Goal: Task Accomplishment & Management: Use online tool/utility

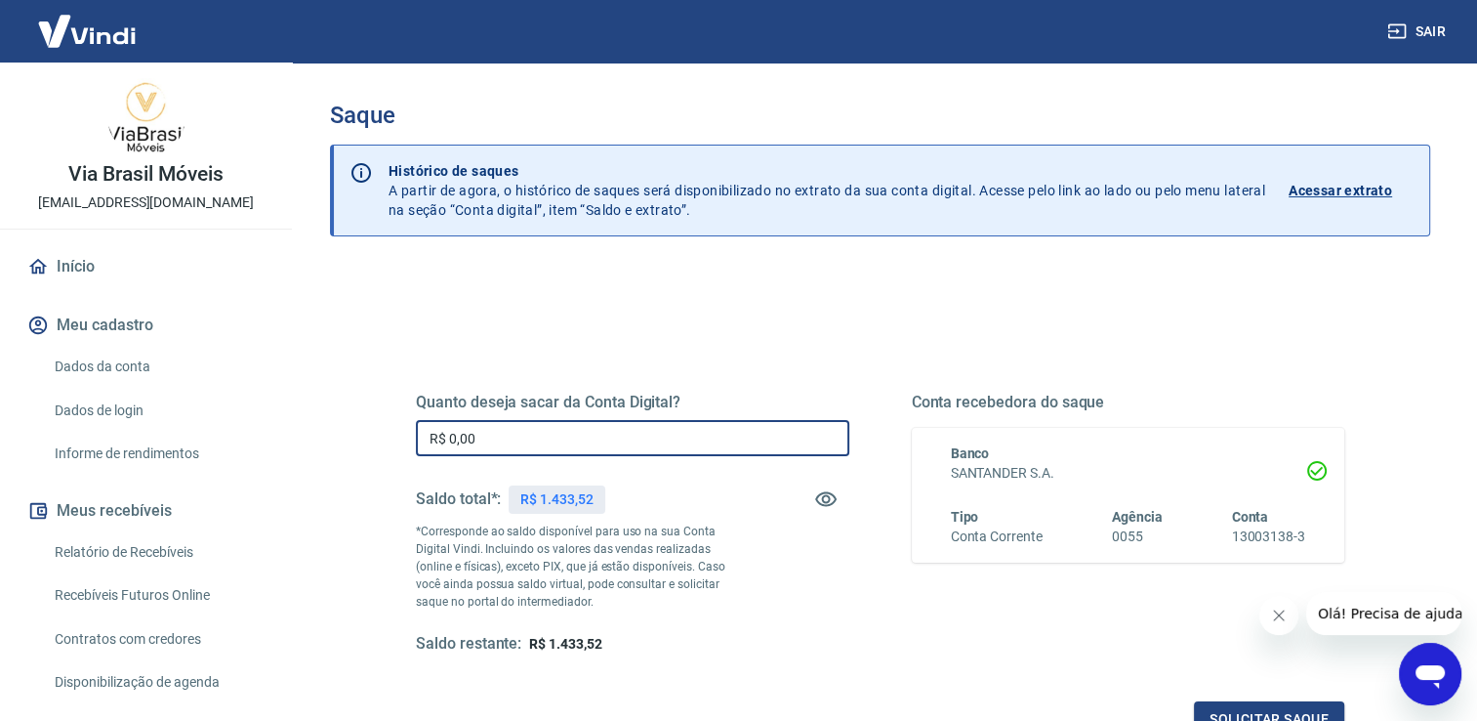
click at [602, 432] on input "R$ 0,00" at bounding box center [633, 438] width 434 height 36
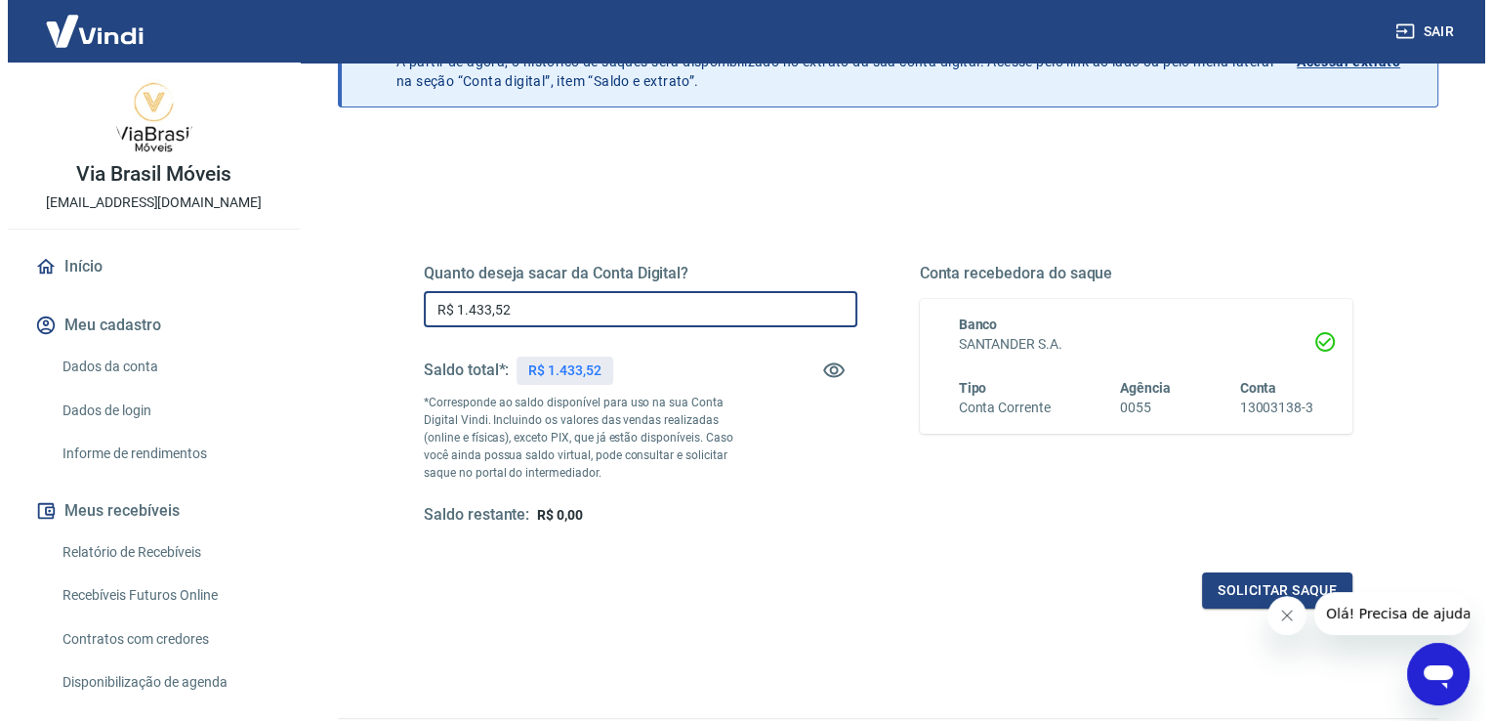
scroll to position [243, 0]
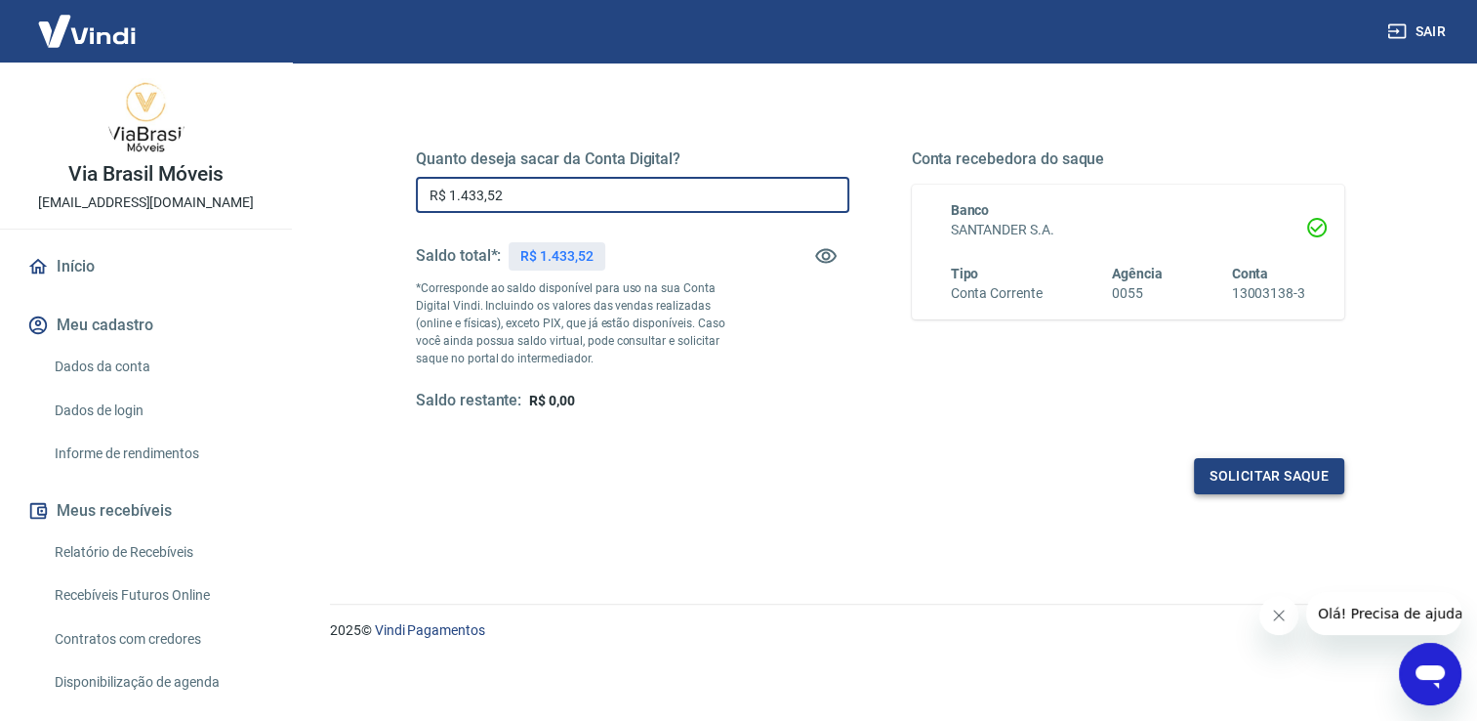
type input "R$ 1.433,52"
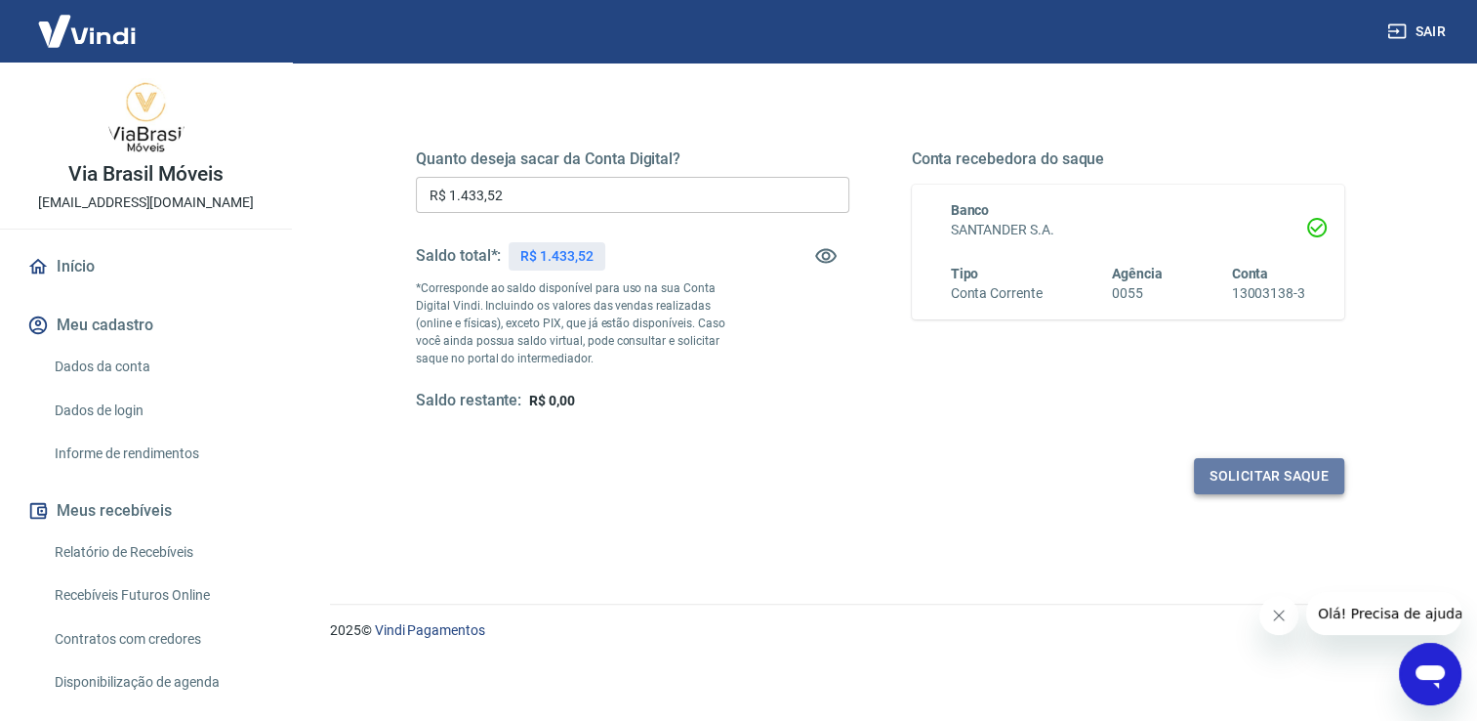
click at [1249, 471] on button "Solicitar saque" at bounding box center [1269, 476] width 150 height 36
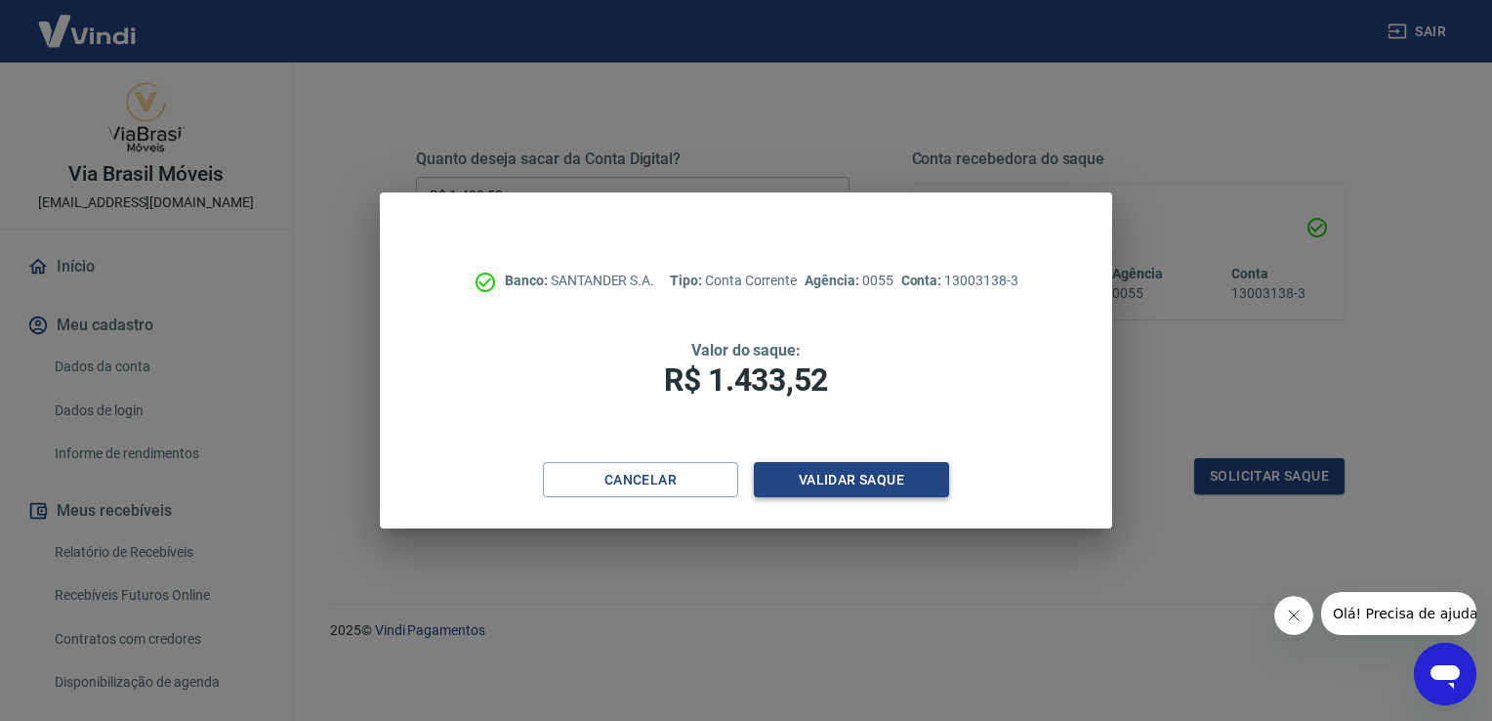
click at [898, 471] on button "Validar saque" at bounding box center [851, 480] width 195 height 36
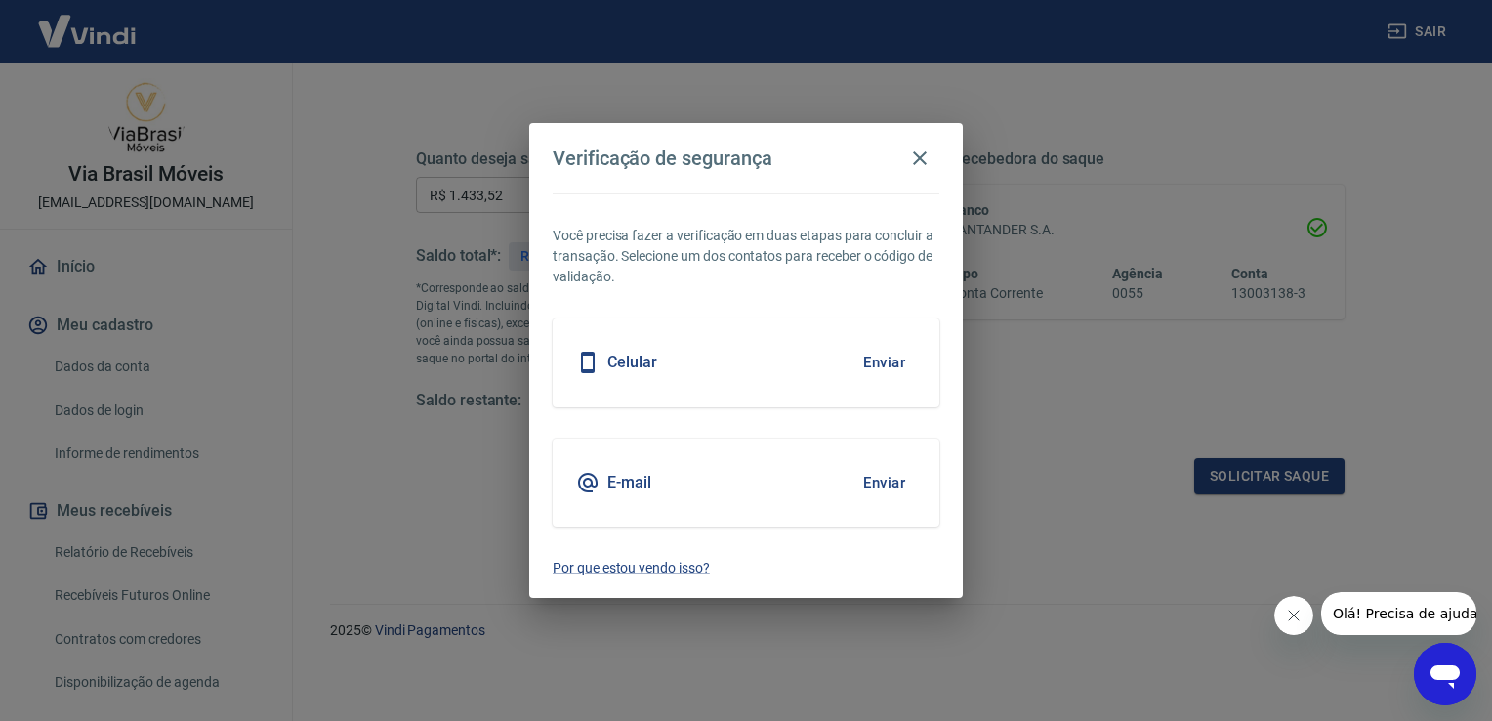
click at [885, 355] on button "Enviar" at bounding box center [883, 362] width 63 height 41
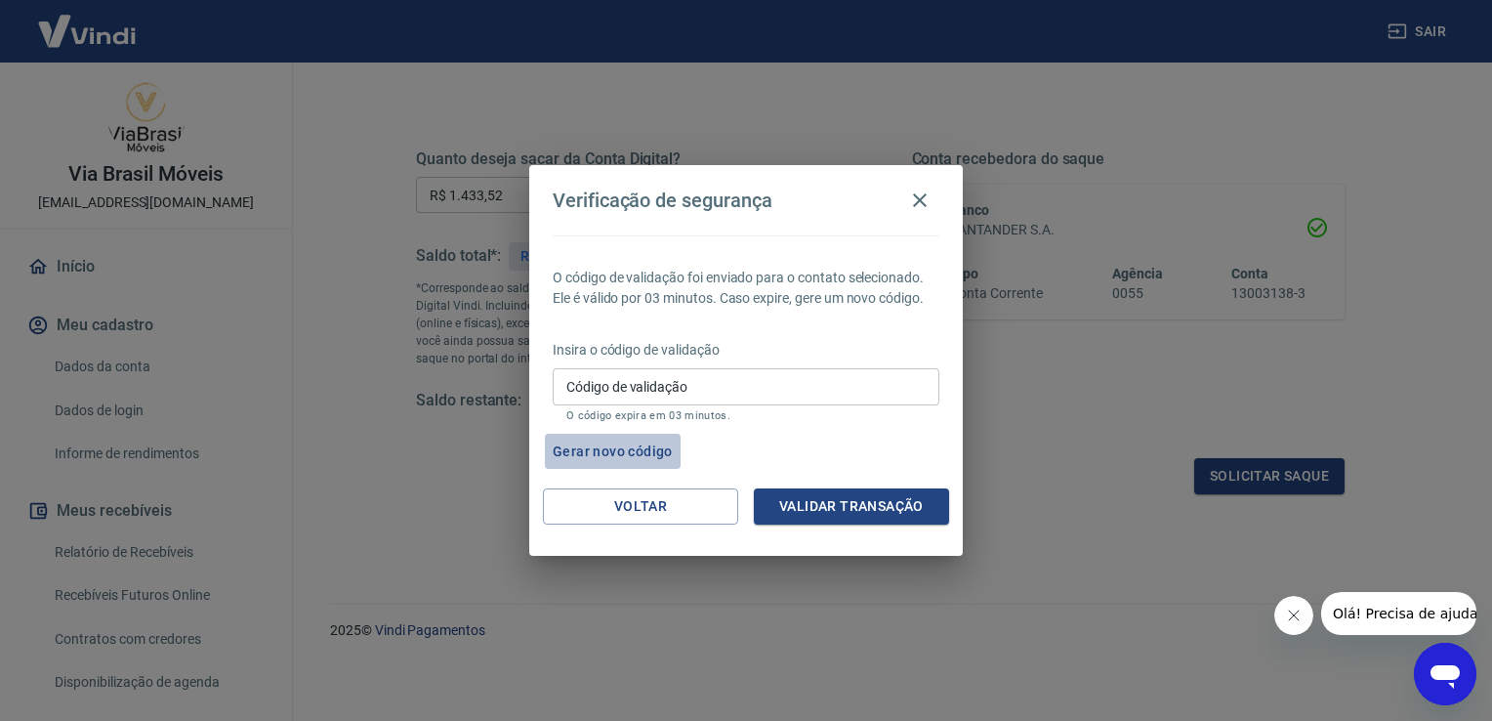
click at [623, 447] on button "Gerar novo código" at bounding box center [613, 452] width 136 height 36
click at [922, 203] on icon "button" at bounding box center [919, 199] width 23 height 23
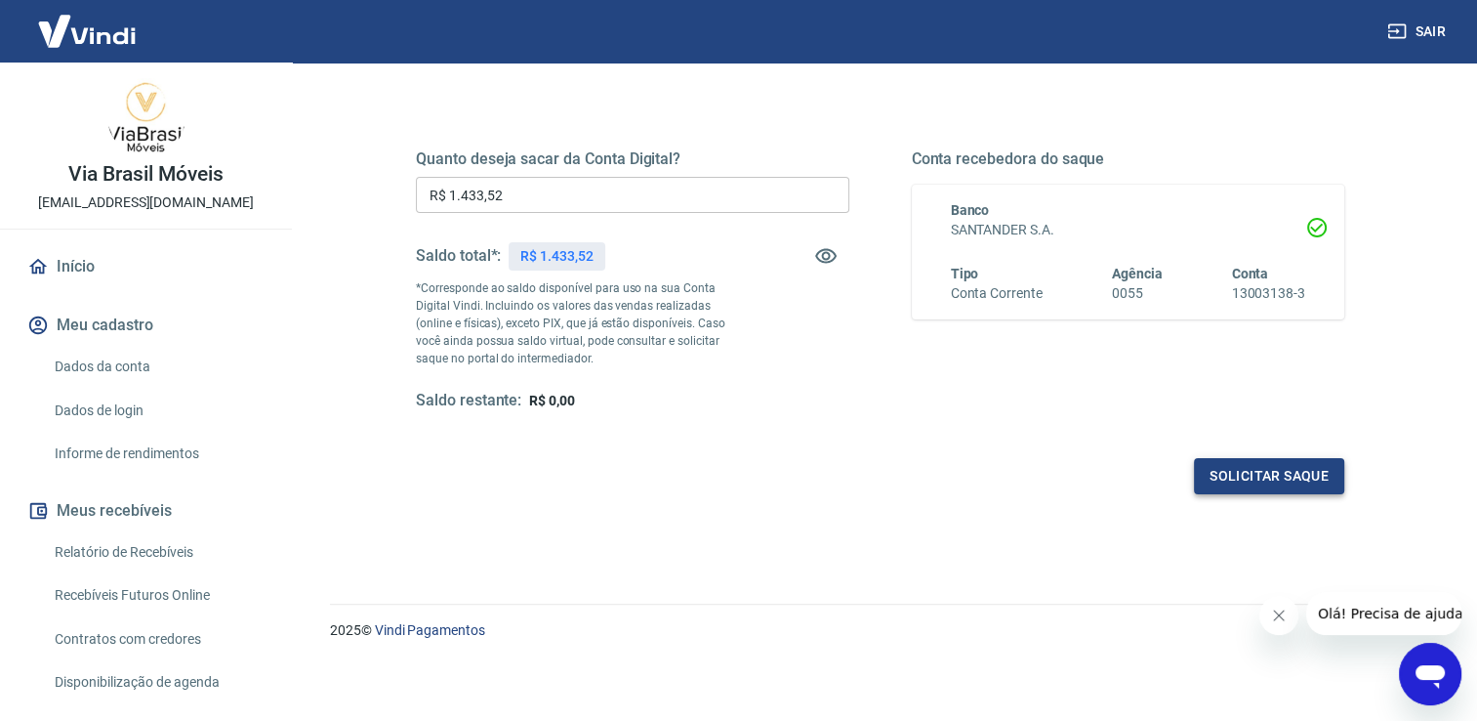
click at [1264, 469] on button "Solicitar saque" at bounding box center [1269, 476] width 150 height 36
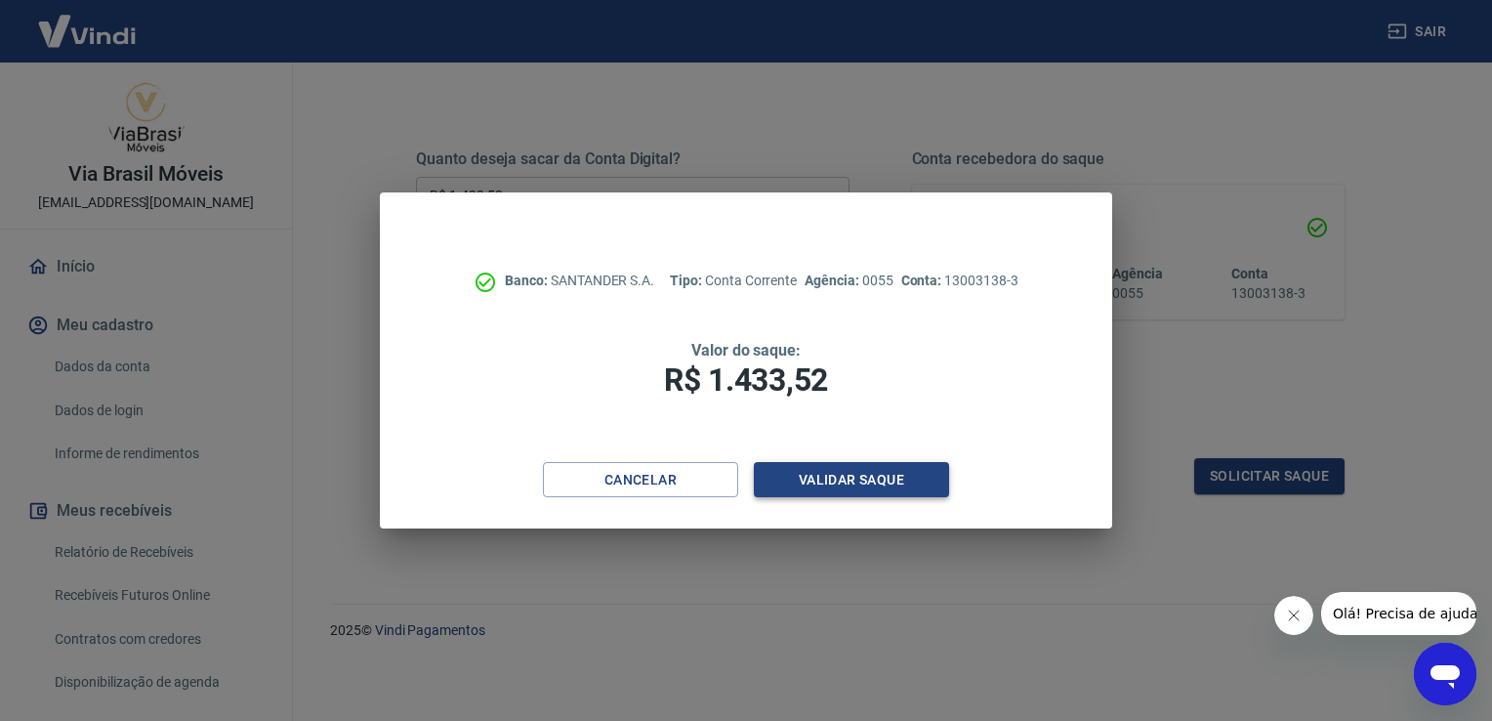
click at [810, 479] on button "Validar saque" at bounding box center [851, 480] width 195 height 36
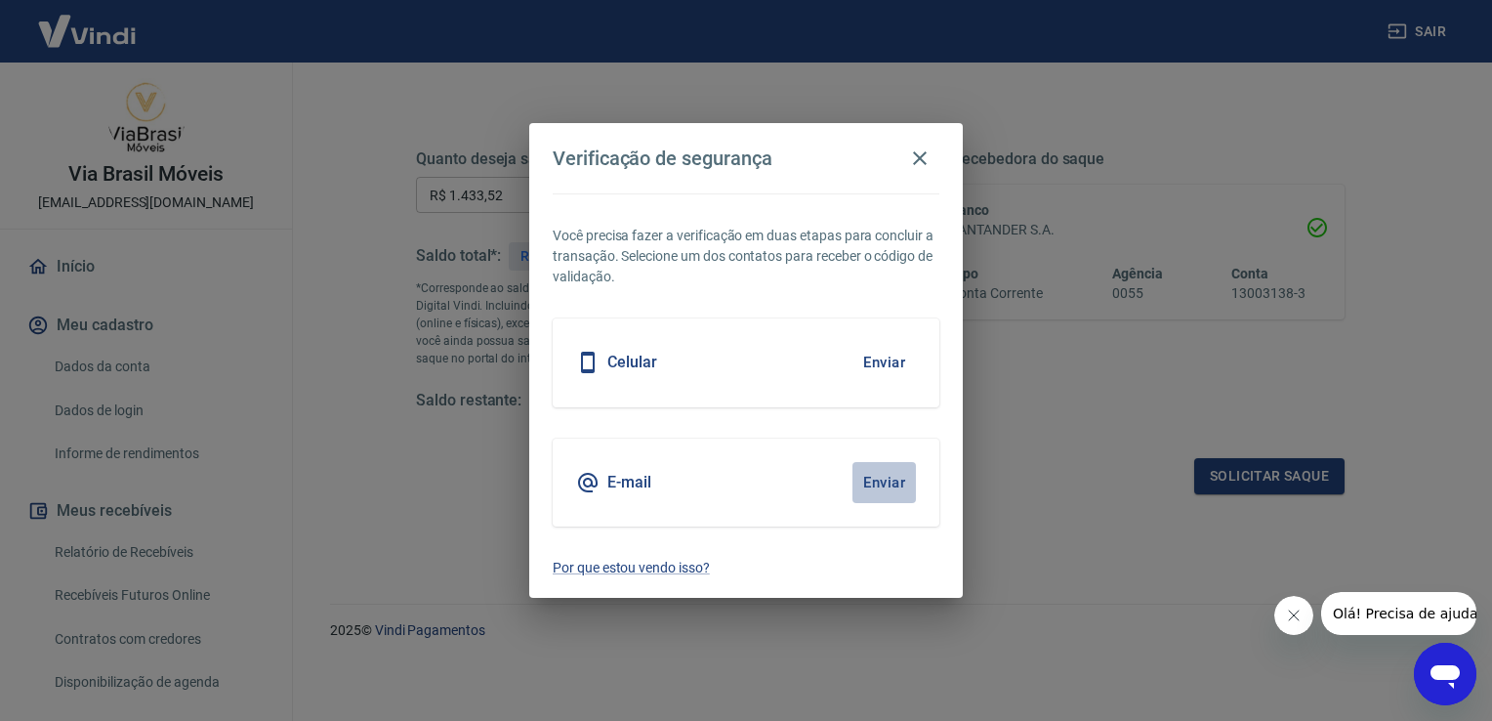
click at [898, 478] on button "Enviar" at bounding box center [883, 482] width 63 height 41
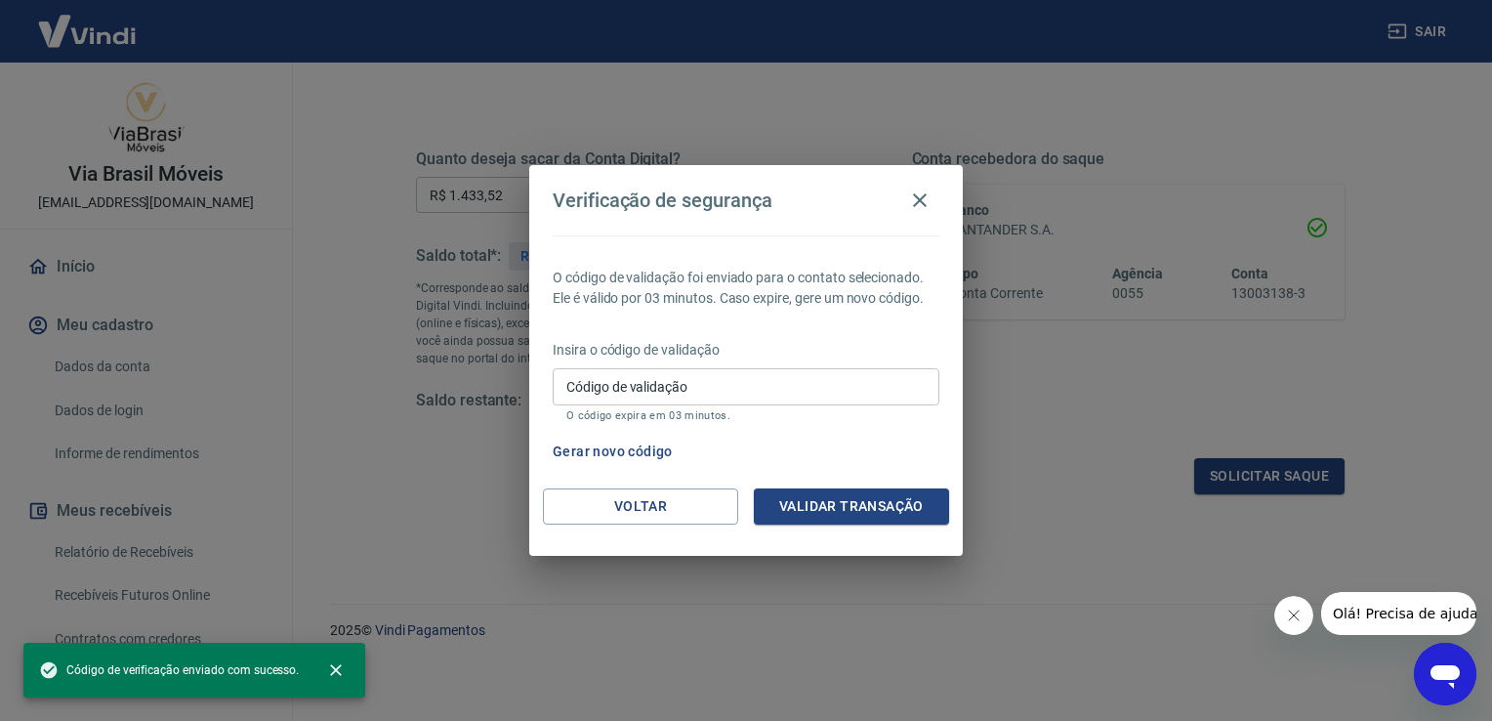
click at [625, 439] on button "Gerar novo código" at bounding box center [613, 452] width 136 height 36
click at [619, 459] on button "Gerar novo código" at bounding box center [613, 452] width 136 height 36
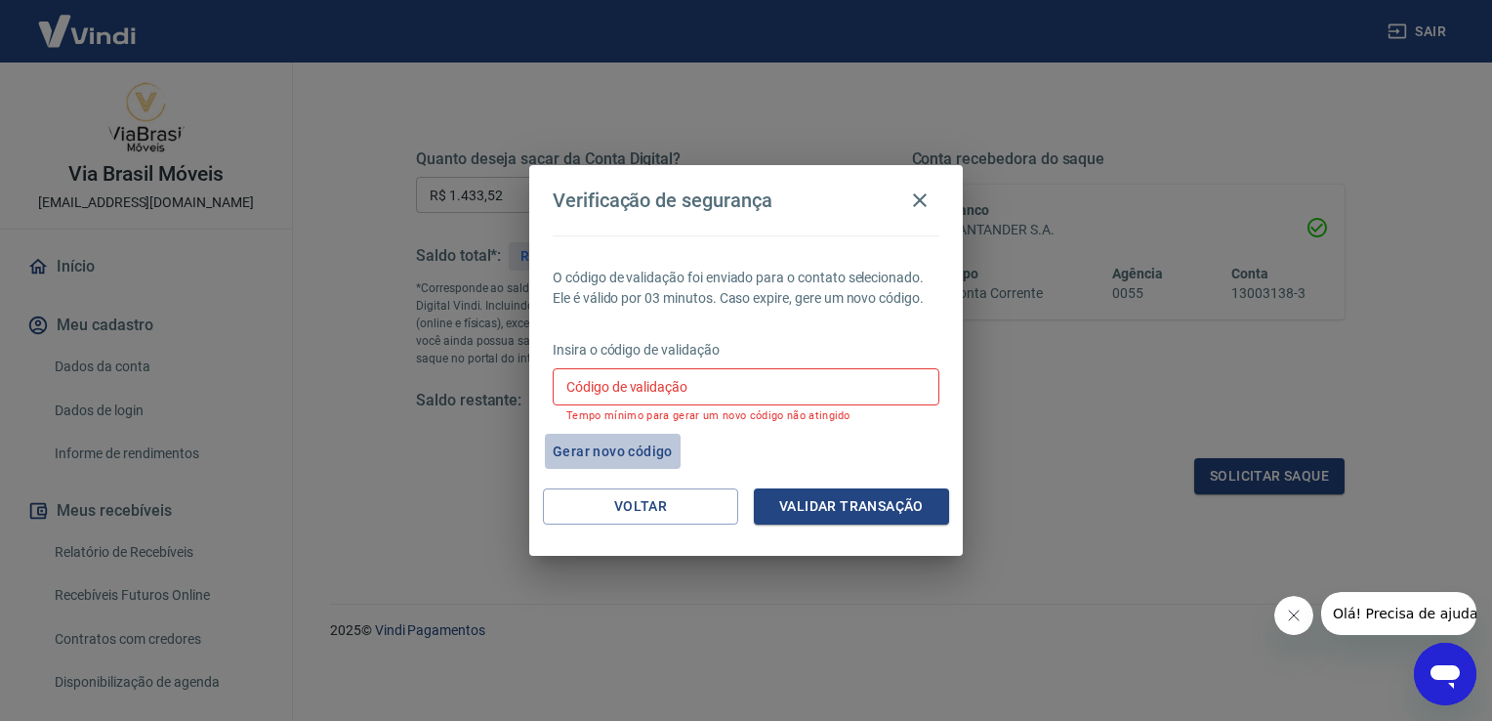
click at [632, 452] on button "Gerar novo código" at bounding box center [613, 452] width 136 height 36
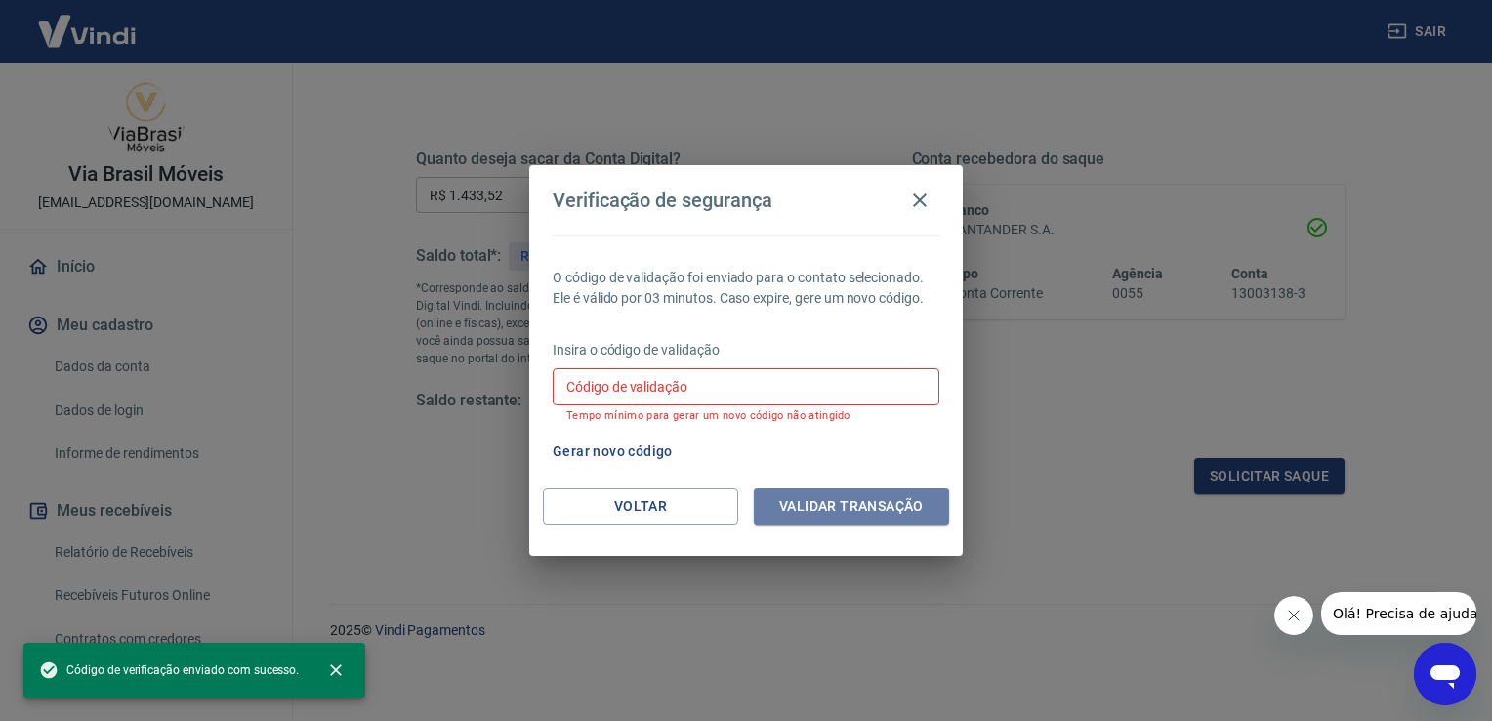
click at [826, 498] on button "Validar transação" at bounding box center [851, 506] width 195 height 36
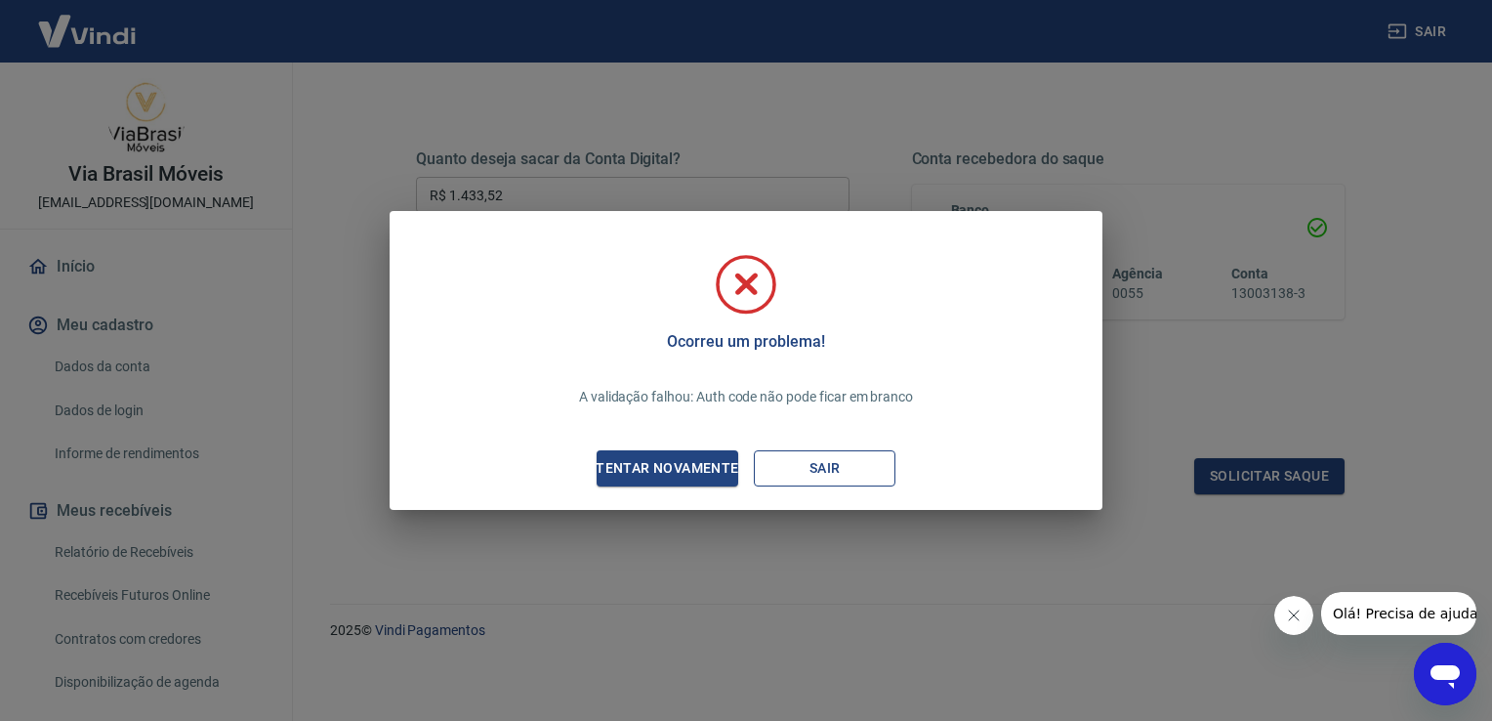
click at [824, 469] on button "Sair" at bounding box center [825, 468] width 142 height 36
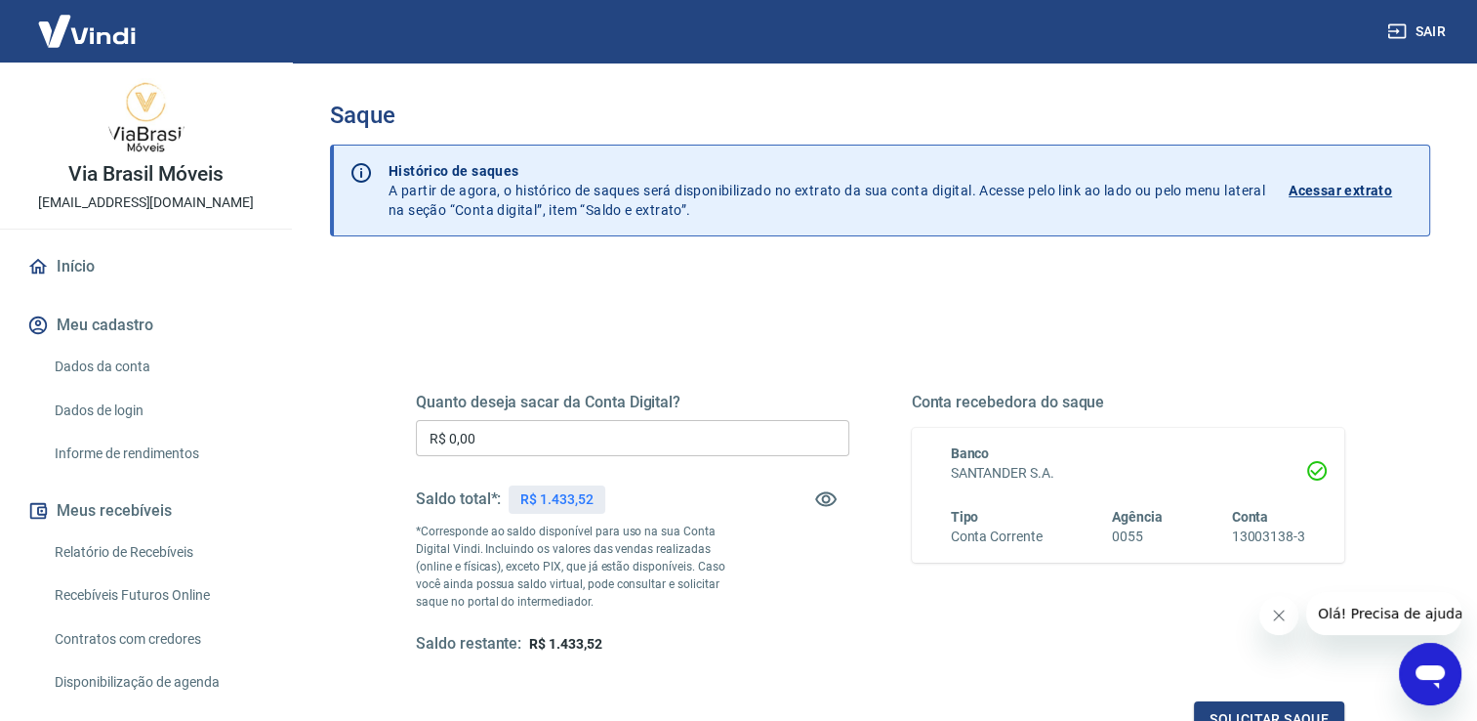
click at [488, 434] on input "R$ 0,00" at bounding box center [633, 438] width 434 height 36
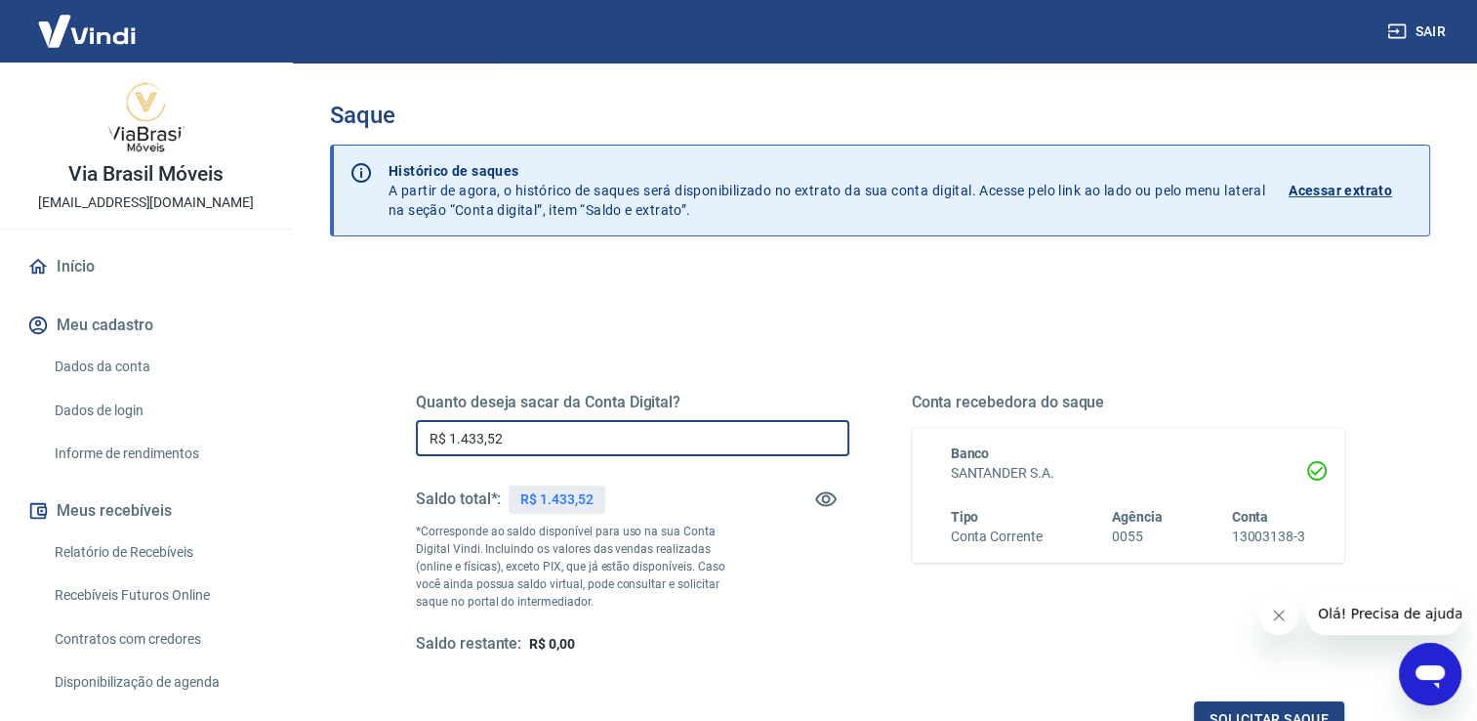
type input "R$ 1.433,52"
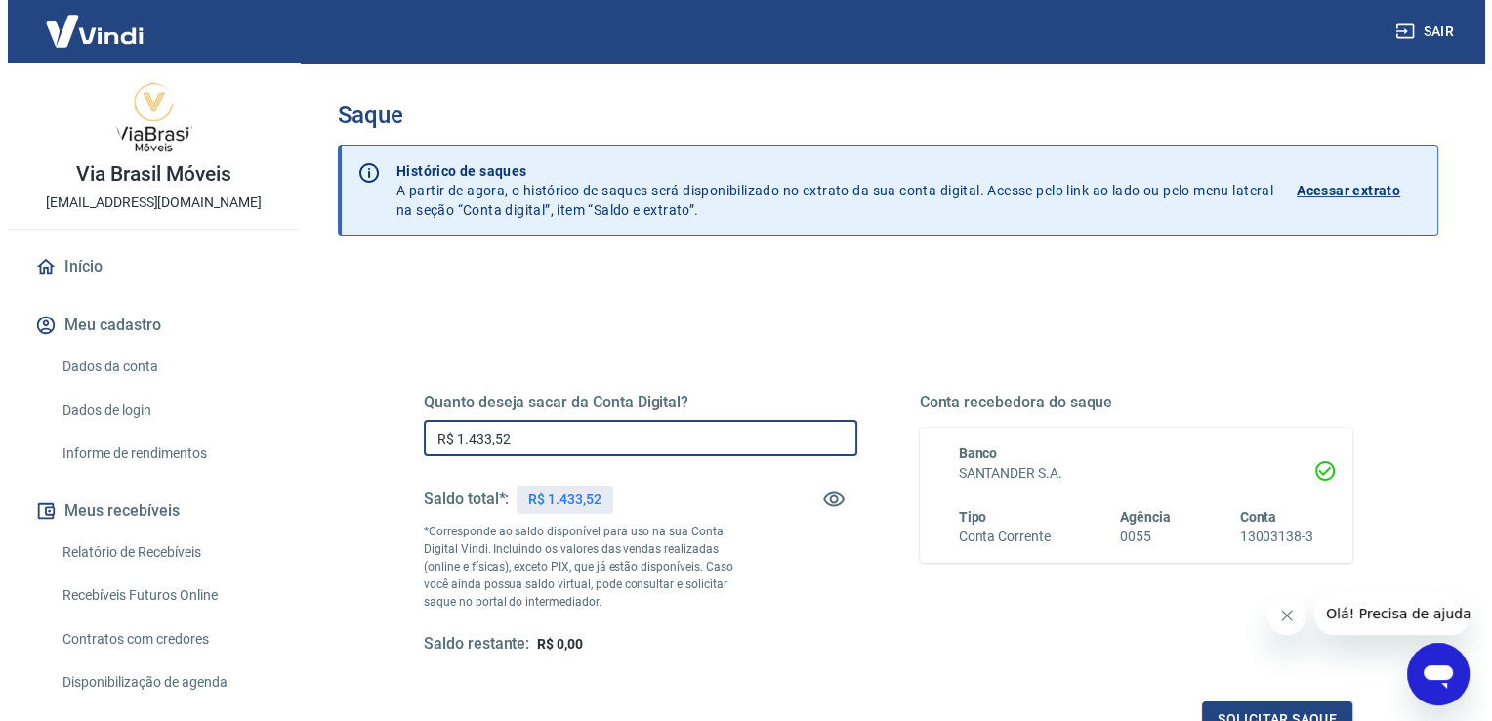
scroll to position [243, 0]
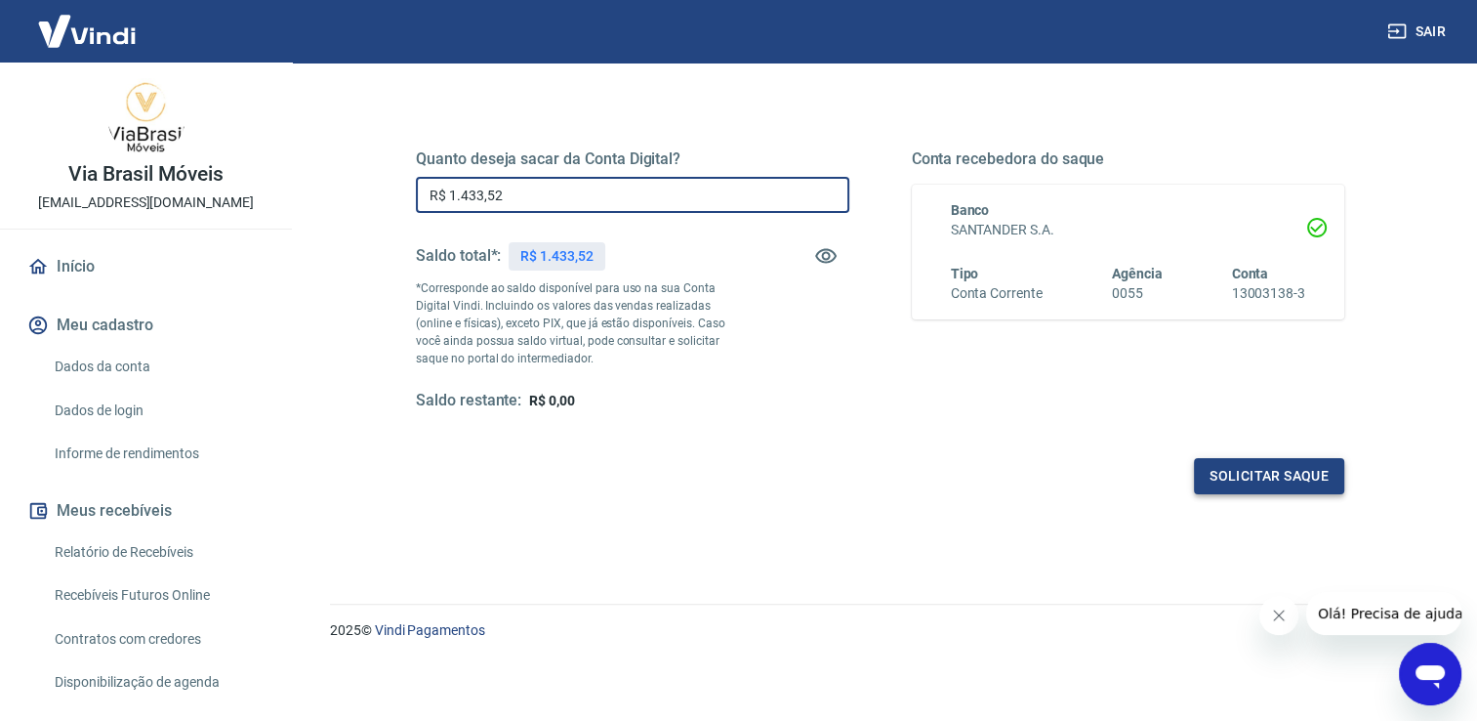
click at [1293, 478] on button "Solicitar saque" at bounding box center [1269, 476] width 150 height 36
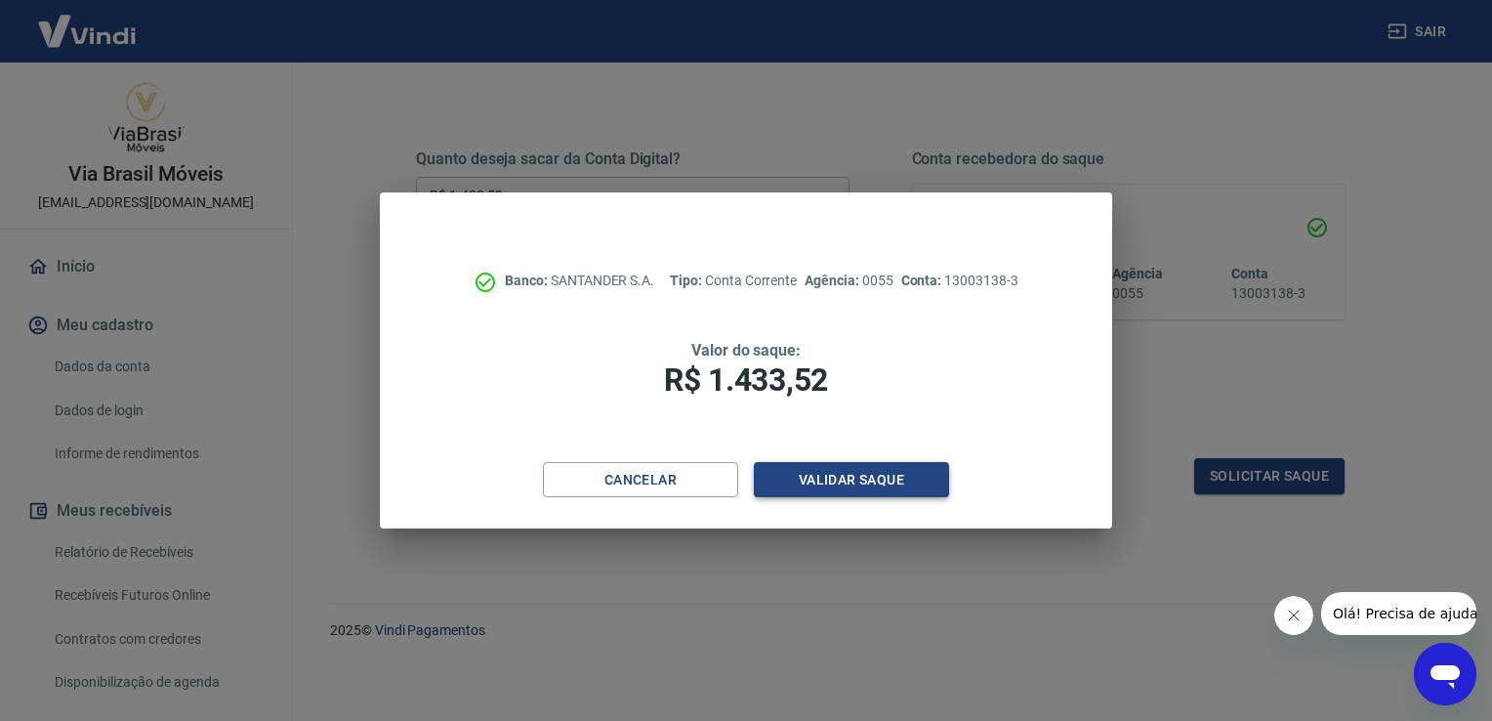
click at [860, 489] on button "Validar saque" at bounding box center [851, 480] width 195 height 36
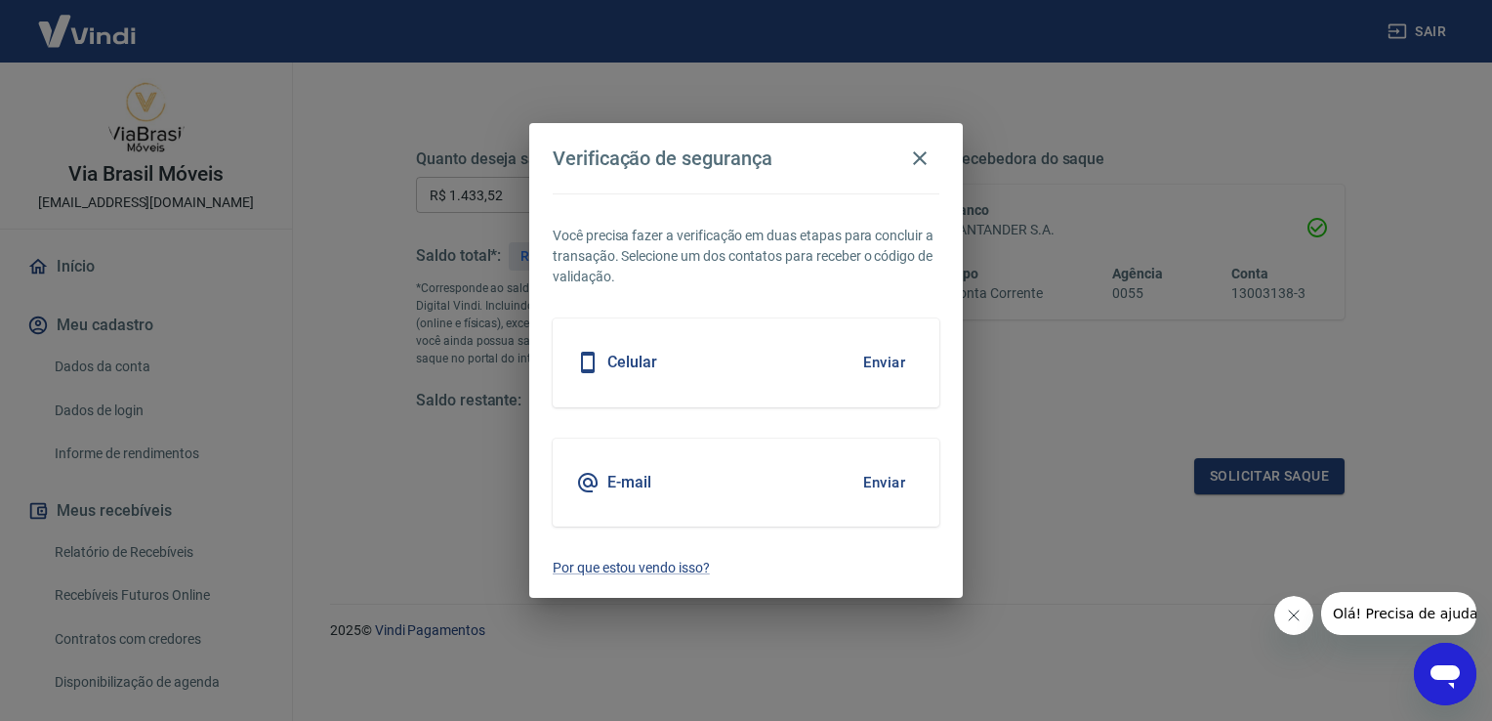
click at [898, 357] on button "Enviar" at bounding box center [883, 362] width 63 height 41
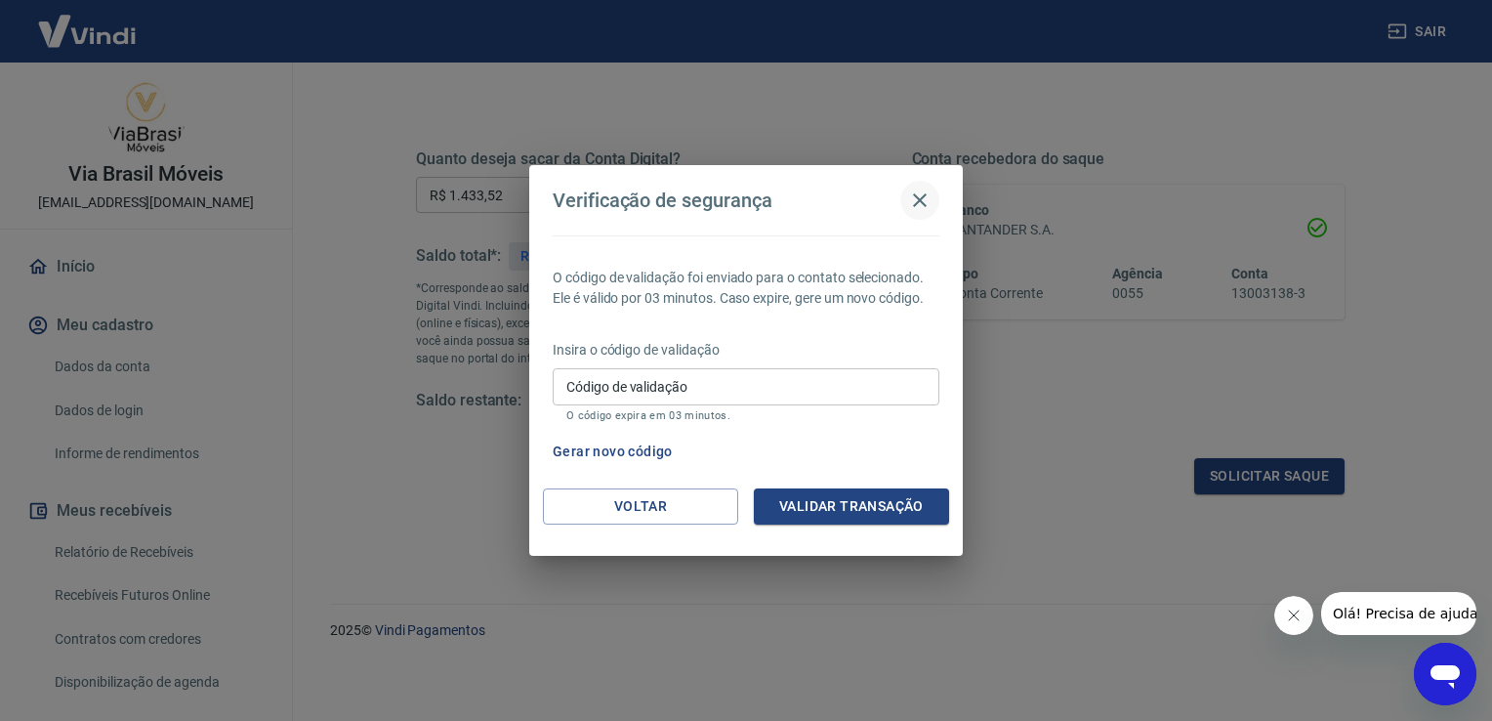
click at [914, 204] on icon "button" at bounding box center [919, 199] width 23 height 23
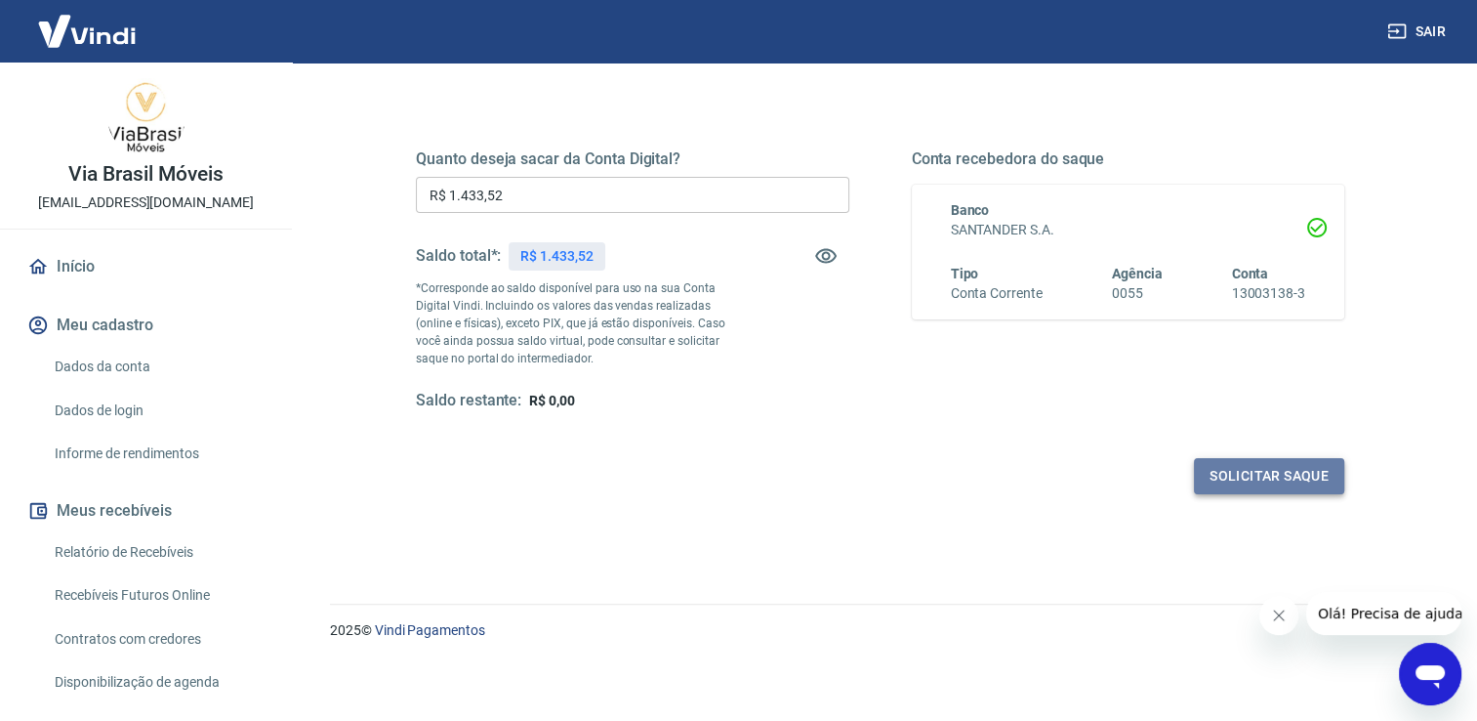
click at [1263, 476] on button "Solicitar saque" at bounding box center [1269, 476] width 150 height 36
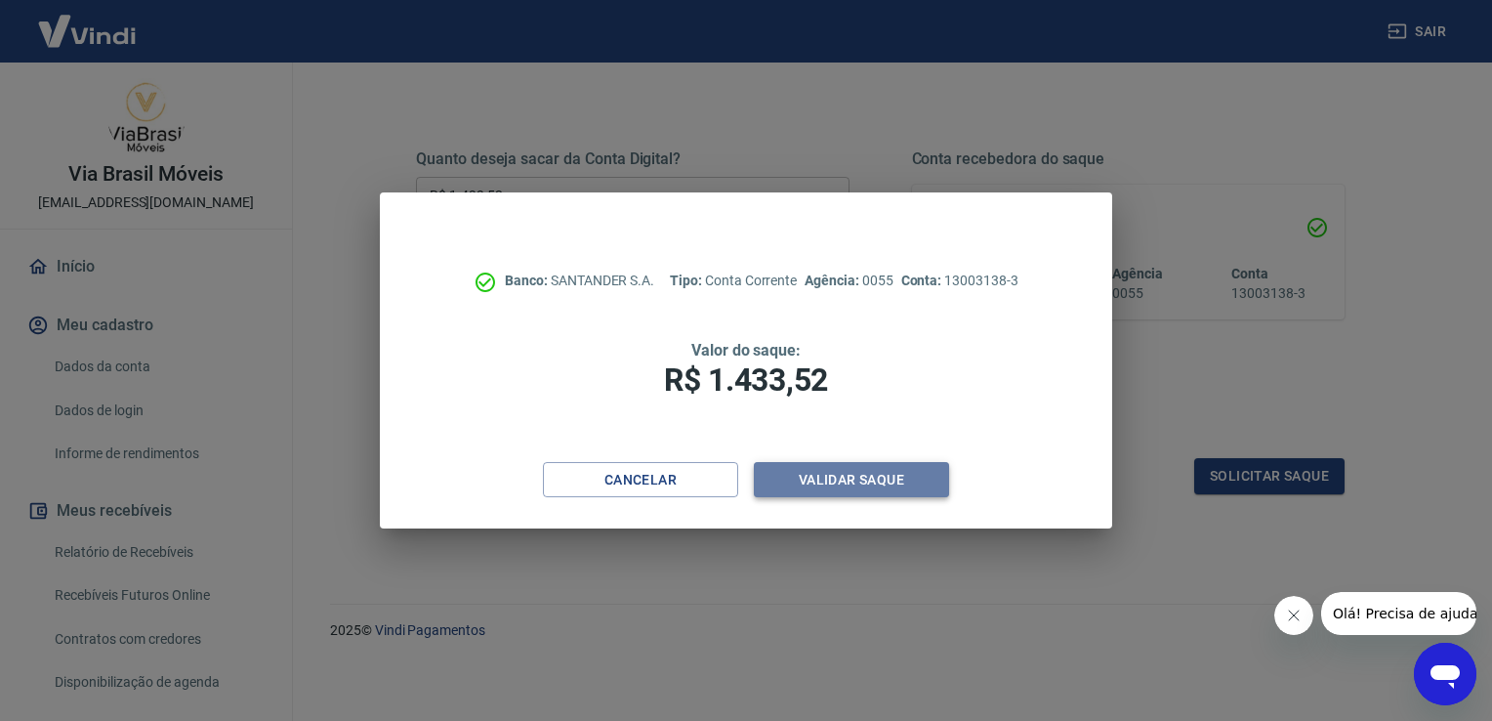
click at [804, 494] on button "Validar saque" at bounding box center [851, 480] width 195 height 36
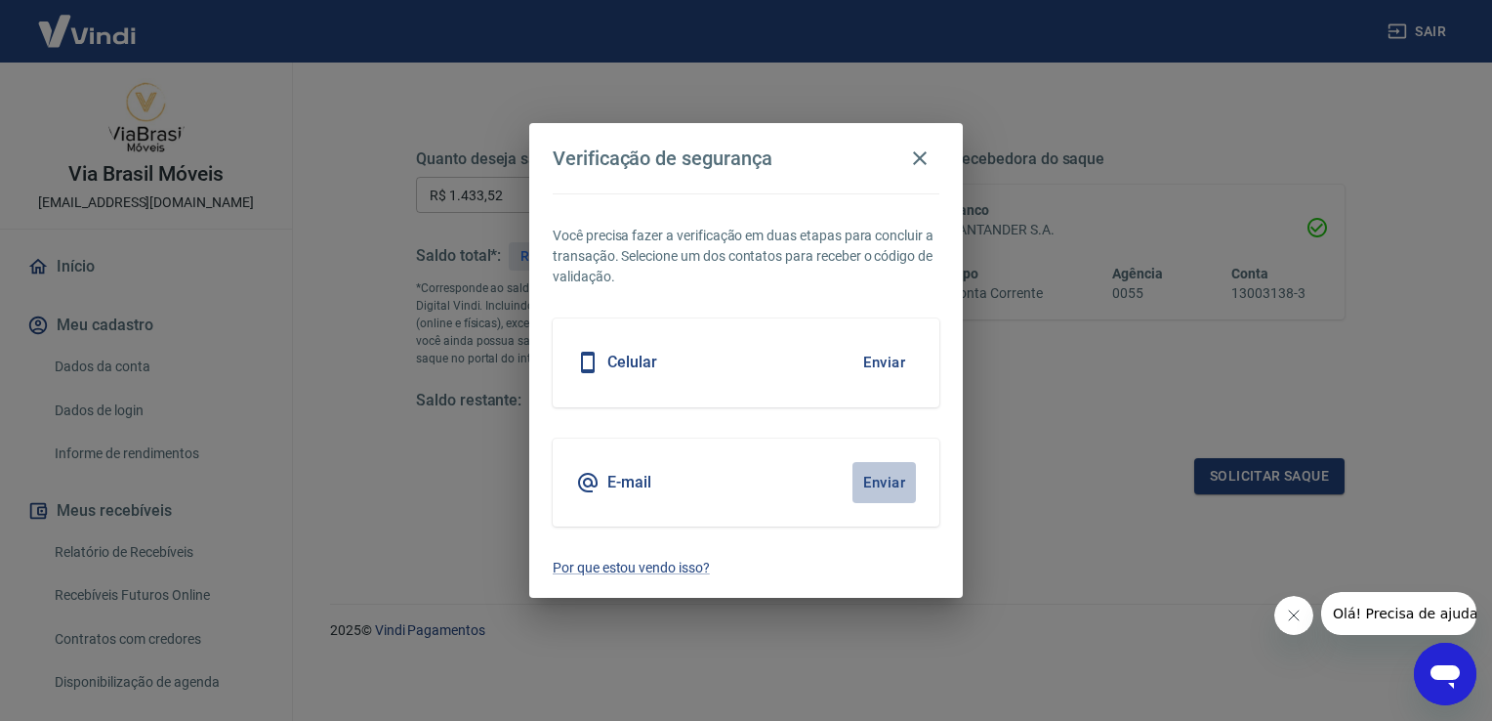
drag, startPoint x: 871, startPoint y: 486, endPoint x: 833, endPoint y: 509, distance: 44.2
click at [871, 488] on button "Enviar" at bounding box center [883, 482] width 63 height 41
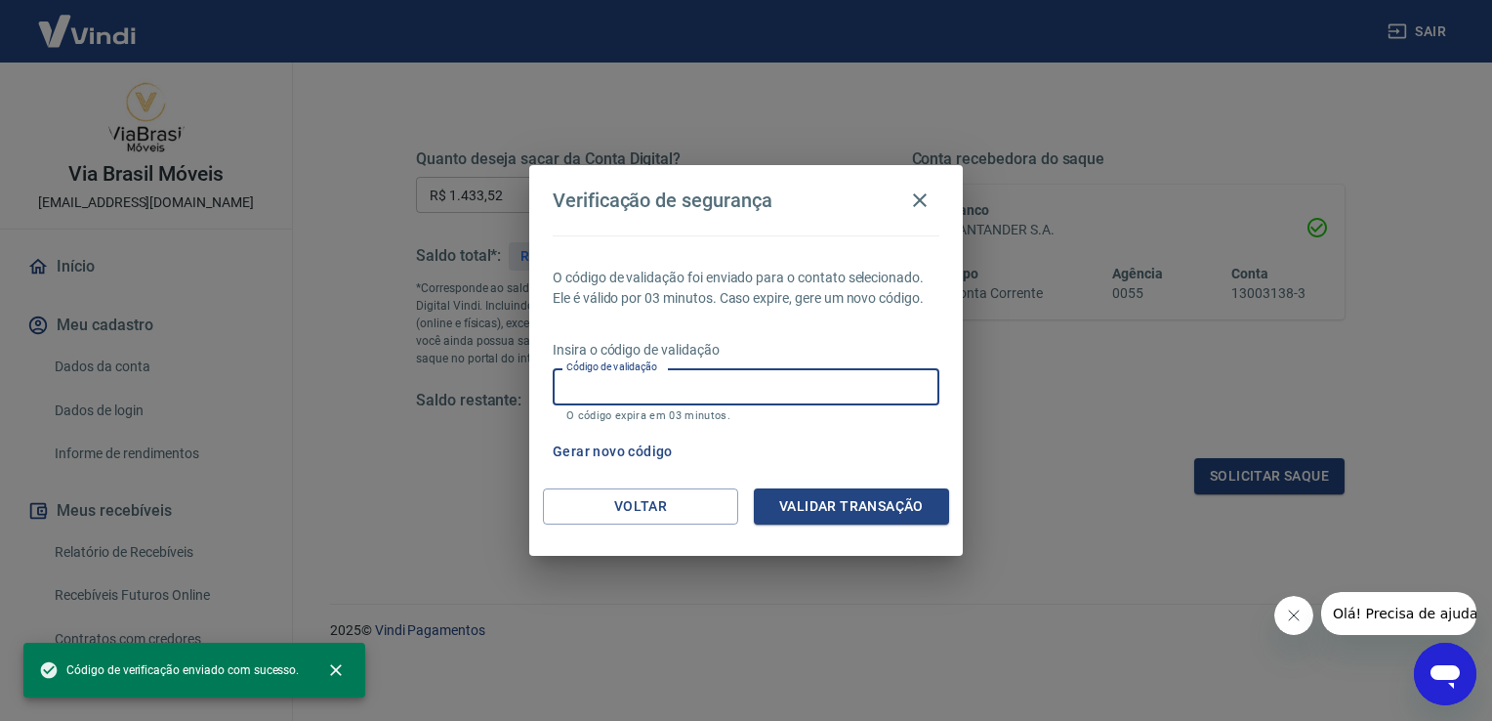
click at [676, 386] on input "Código de validação" at bounding box center [746, 386] width 387 height 36
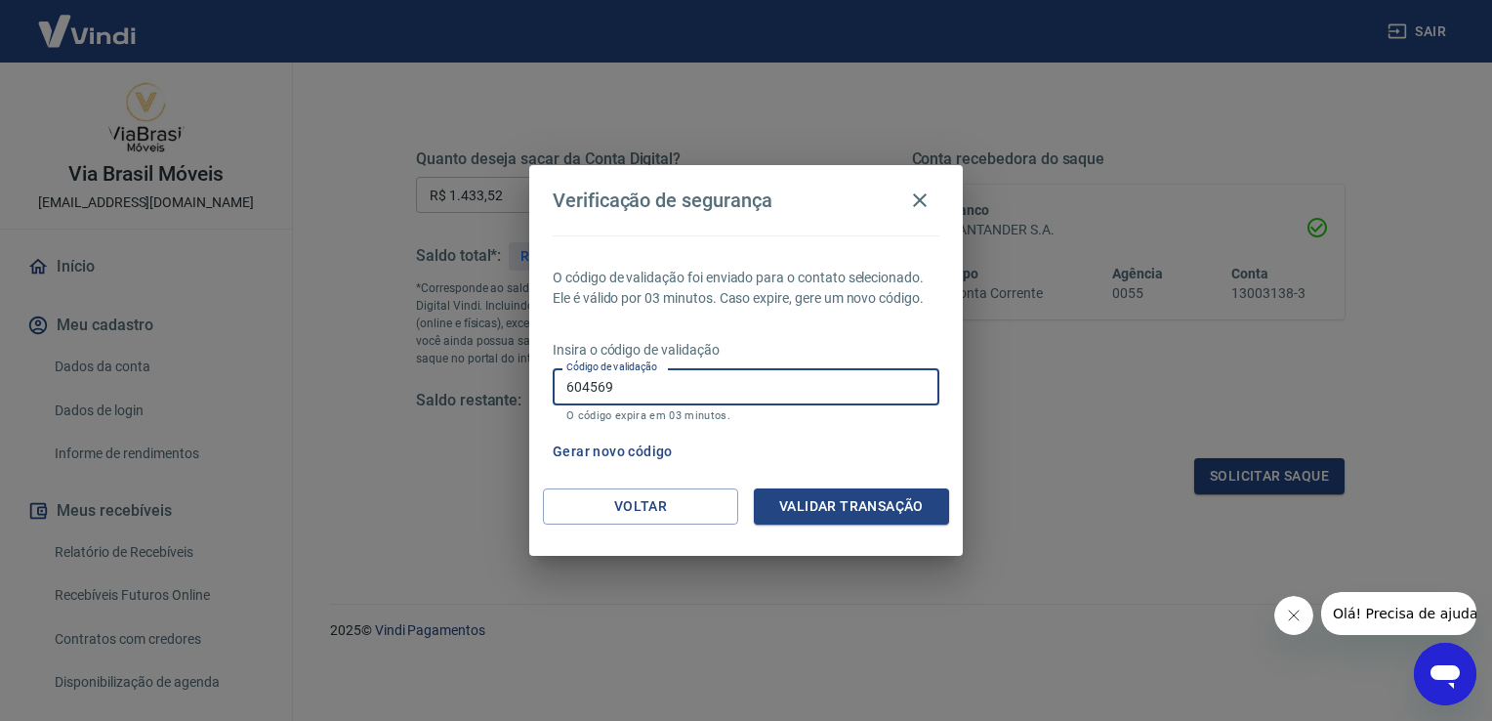
type input "604569"
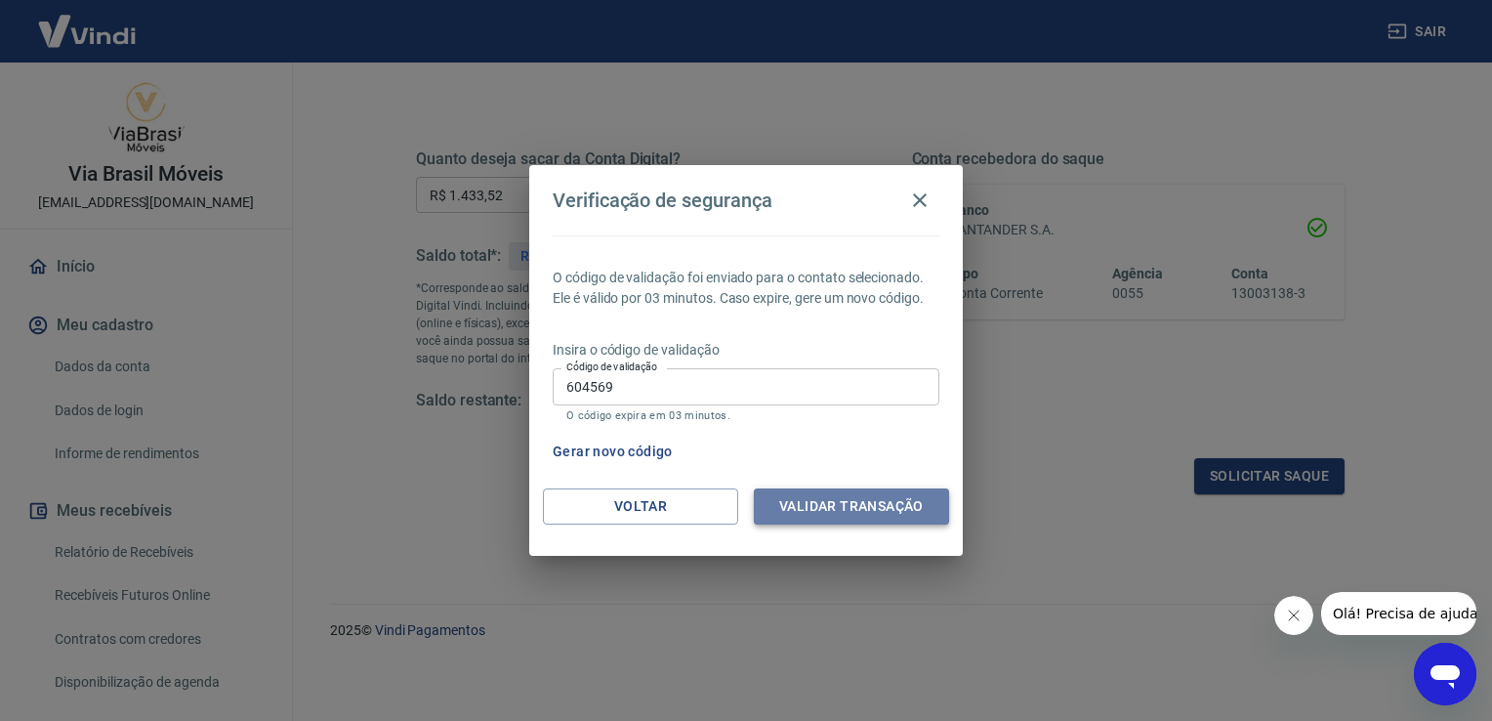
click at [887, 504] on button "Validar transação" at bounding box center [851, 506] width 195 height 36
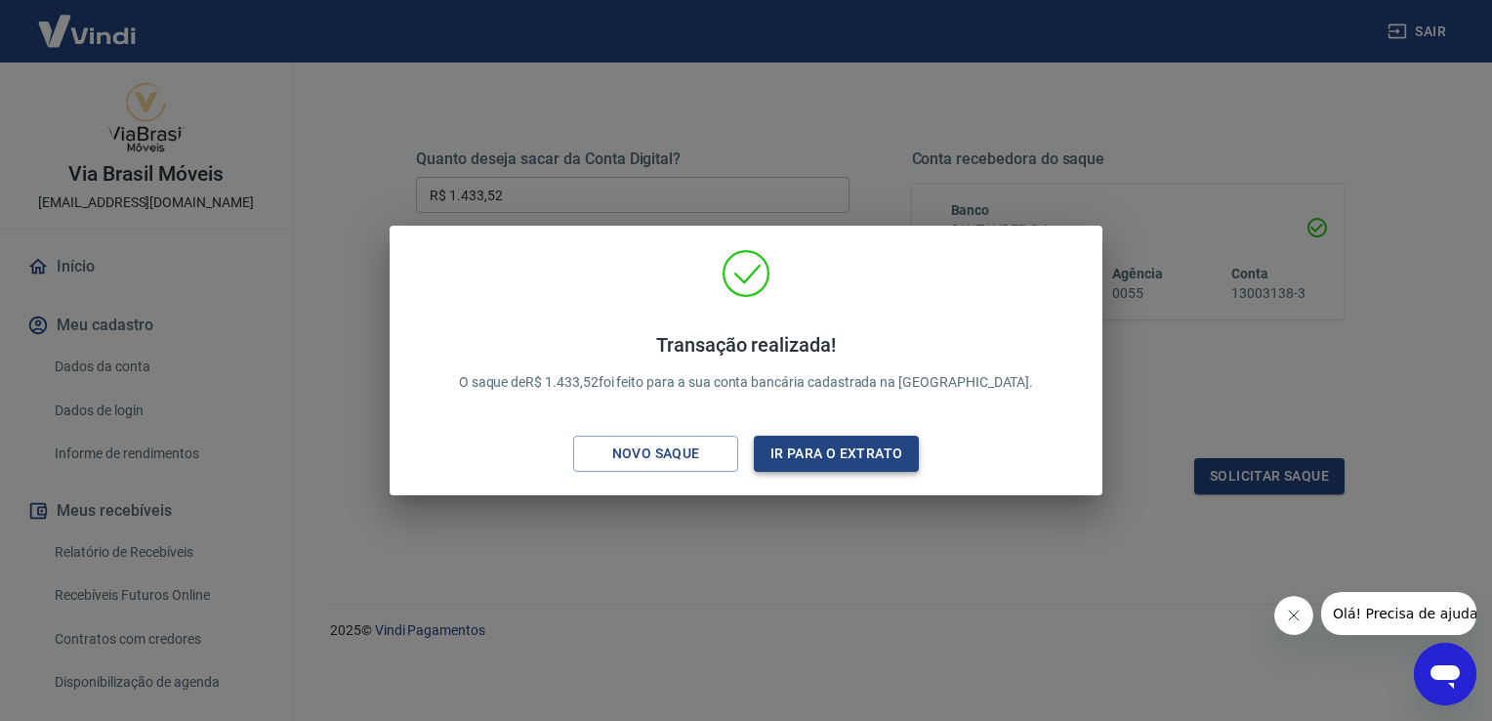
click at [805, 460] on button "Ir para o extrato" at bounding box center [836, 453] width 165 height 36
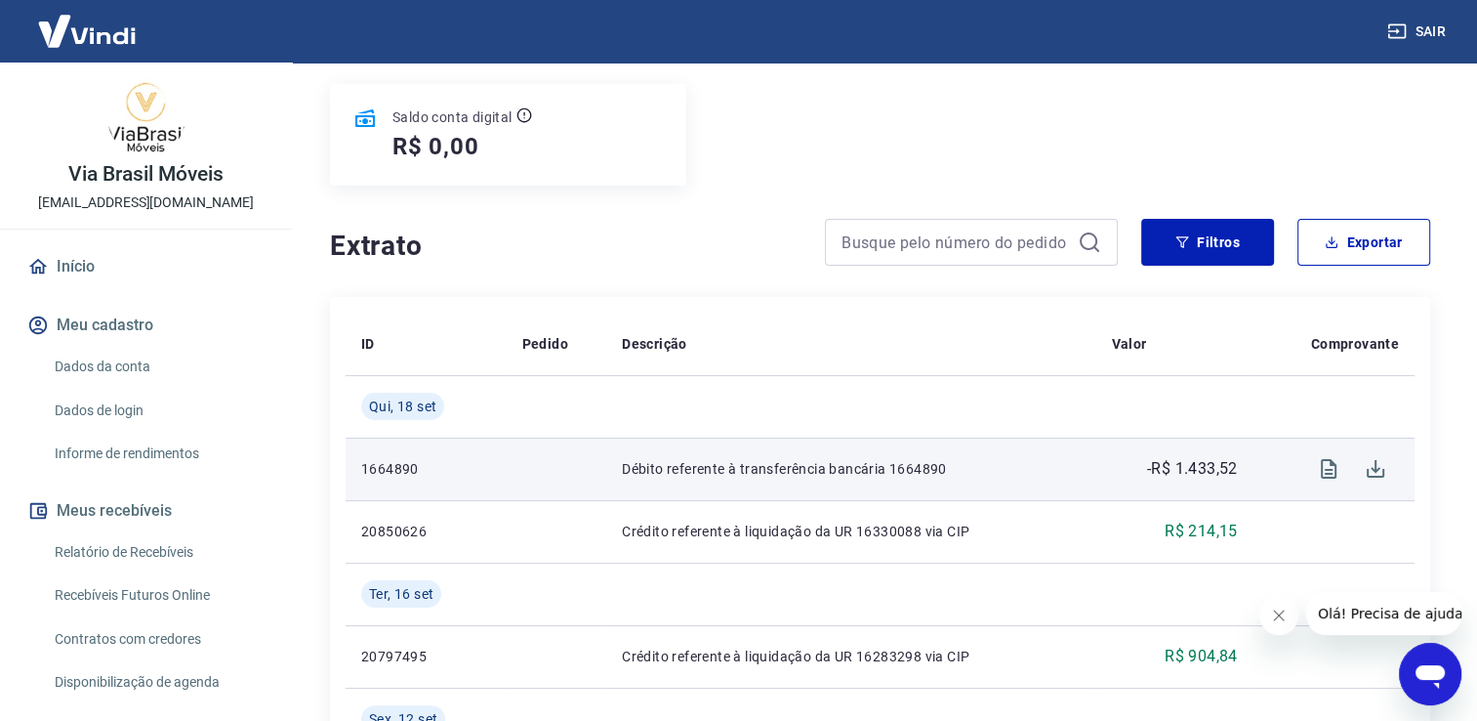
scroll to position [293, 0]
